Goal: Use online tool/utility: Utilize a website feature to perform a specific function

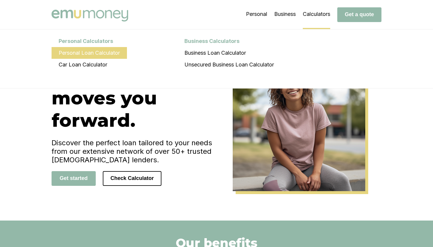
click at [117, 53] on li "Personal Loan Calculator" at bounding box center [89, 53] width 75 height 12
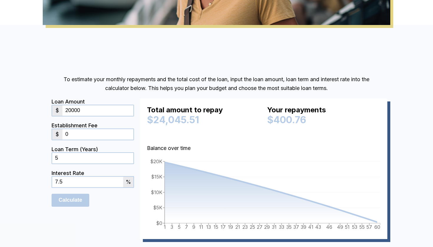
scroll to position [272, 0]
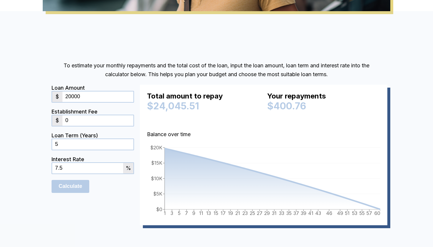
click at [85, 96] on input "20000" at bounding box center [97, 97] width 71 height 11
type input "2"
type input "12141"
click at [121, 117] on input "0" at bounding box center [97, 120] width 71 height 11
type input "900"
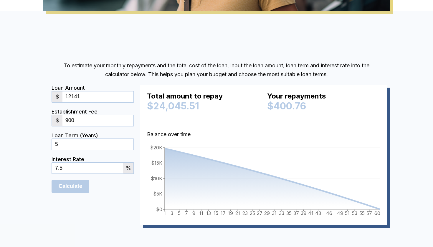
click at [115, 167] on input "7.5" at bounding box center [87, 168] width 71 height 11
type input "7"
type input "6"
click at [111, 196] on form "Loan Amount $ 12141 Establishment Fee $ 900 Loan Term (Years) 5 Interest Rate 6…" at bounding box center [93, 155] width 82 height 141
click at [78, 186] on input "Calculate" at bounding box center [71, 186] width 38 height 13
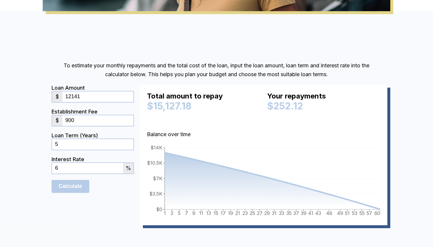
click at [100, 100] on input "12141" at bounding box center [97, 97] width 71 height 11
type input "1"
click at [87, 206] on form "Loan Amount $ 6770 Establishment Fee $ 900 Loan Term (Years) 5 Interest Rate 6 …" at bounding box center [93, 155] width 82 height 141
click at [82, 188] on input "Calculate" at bounding box center [71, 186] width 38 height 13
click at [78, 186] on input "Calculate" at bounding box center [71, 186] width 38 height 13
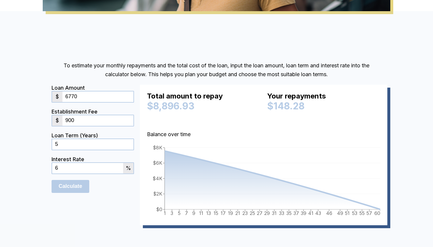
click at [83, 102] on div "$ 6770" at bounding box center [93, 97] width 82 height 12
click at [83, 100] on input "6770" at bounding box center [97, 97] width 71 height 11
type input "6"
type input "12141"
click at [118, 211] on form "Loan Amount $ 12141 Establishment Fee $ 900 Loan Term (Years) 5 Interest Rate 6…" at bounding box center [93, 155] width 82 height 141
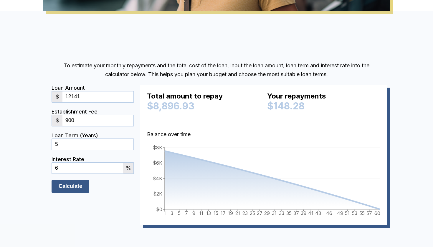
click at [80, 186] on input "Calculate" at bounding box center [71, 186] width 38 height 13
click at [64, 188] on input "Calculate" at bounding box center [71, 186] width 38 height 13
